Goal: Task Accomplishment & Management: Use online tool/utility

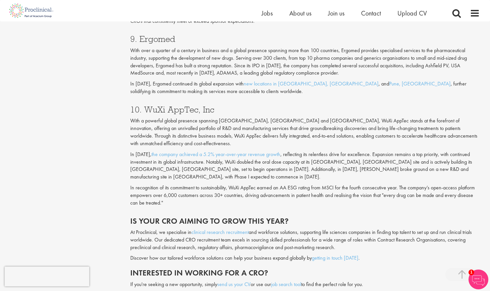
scroll to position [1465, 0]
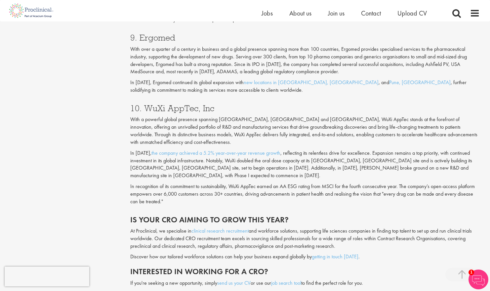
click at [294, 280] on link "job search tool" at bounding box center [286, 283] width 30 height 7
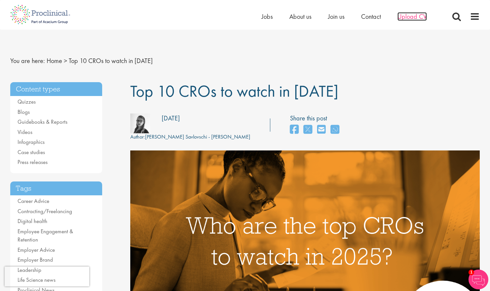
click at [413, 18] on span "Upload CV" at bounding box center [411, 16] width 29 height 9
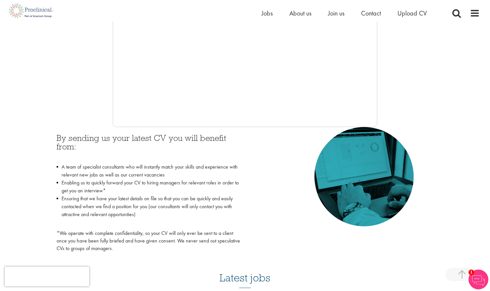
scroll to position [89, 0]
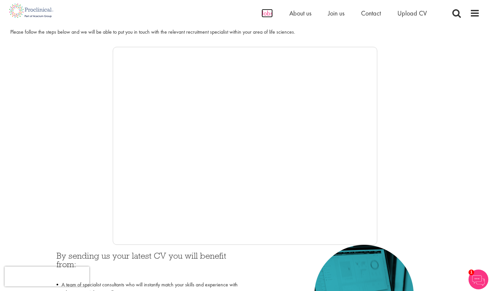
click at [268, 12] on span "Jobs" at bounding box center [266, 13] width 11 height 9
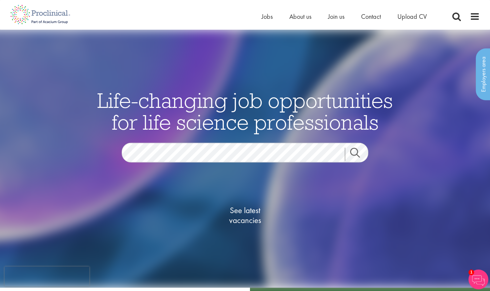
click at [243, 219] on span "See latest vacancies" at bounding box center [245, 216] width 66 height 20
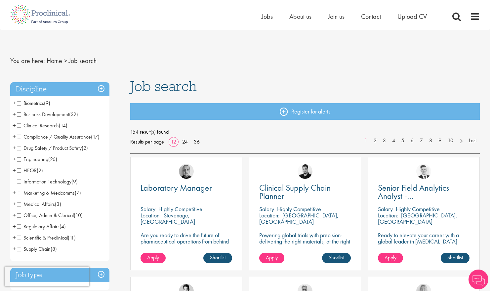
click at [19, 126] on span "Clinical Research" at bounding box center [38, 125] width 42 height 7
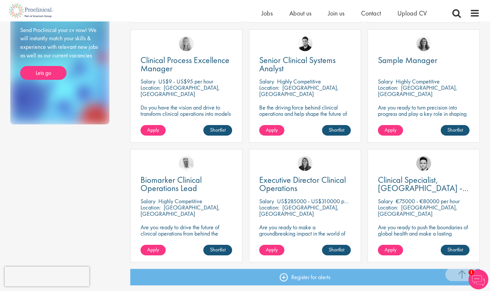
scroll to position [418, 0]
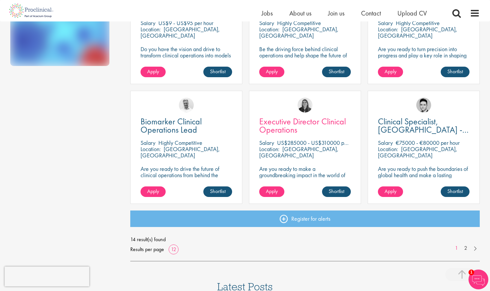
click at [310, 123] on span "Executive Director Clinical Operations" at bounding box center [302, 125] width 87 height 19
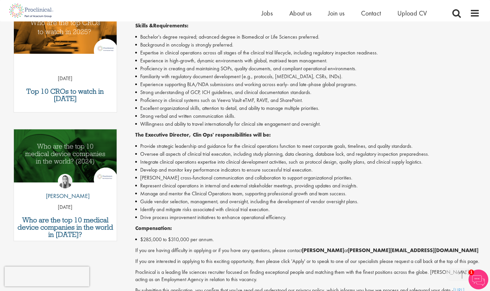
scroll to position [331, 0]
